Goal: Book appointment/travel/reservation

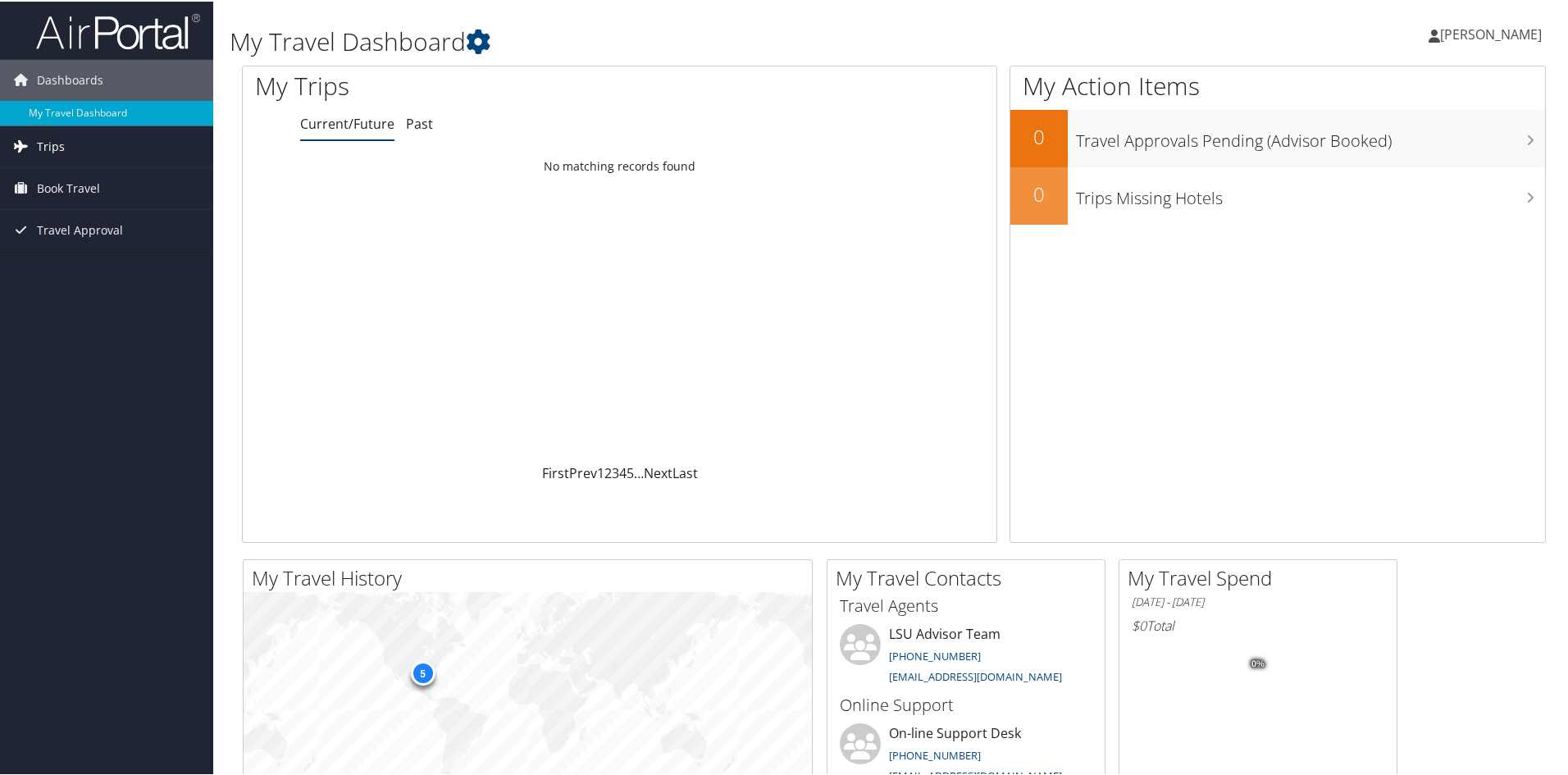
click at [169, 154] on link "Trips" at bounding box center [106, 145] width 213 height 41
click at [168, 255] on link "Book Travel" at bounding box center [106, 260] width 213 height 41
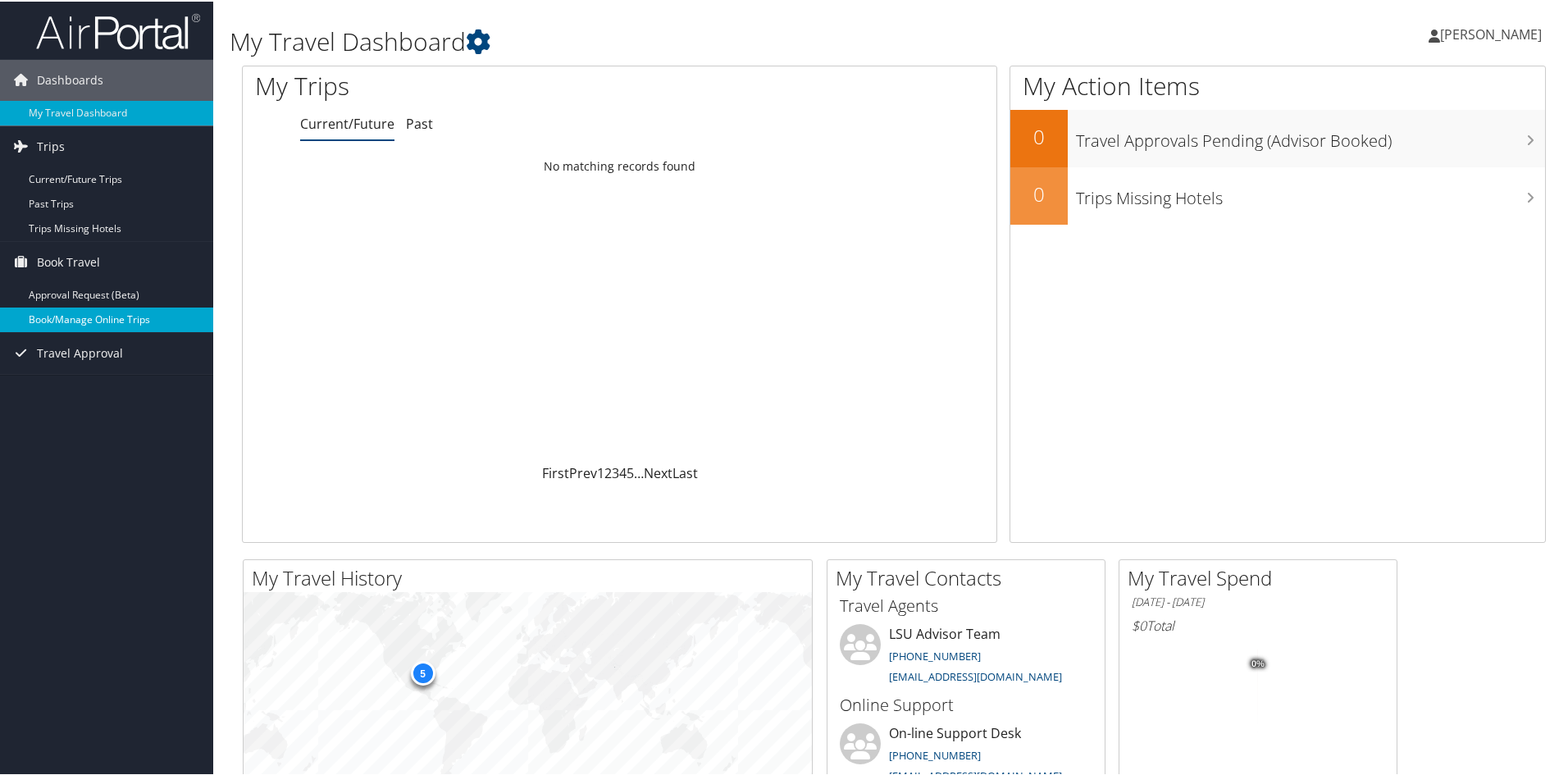
click at [160, 316] on link "Book/Manage Online Trips" at bounding box center [106, 318] width 213 height 25
